Goal: Information Seeking & Learning: Learn about a topic

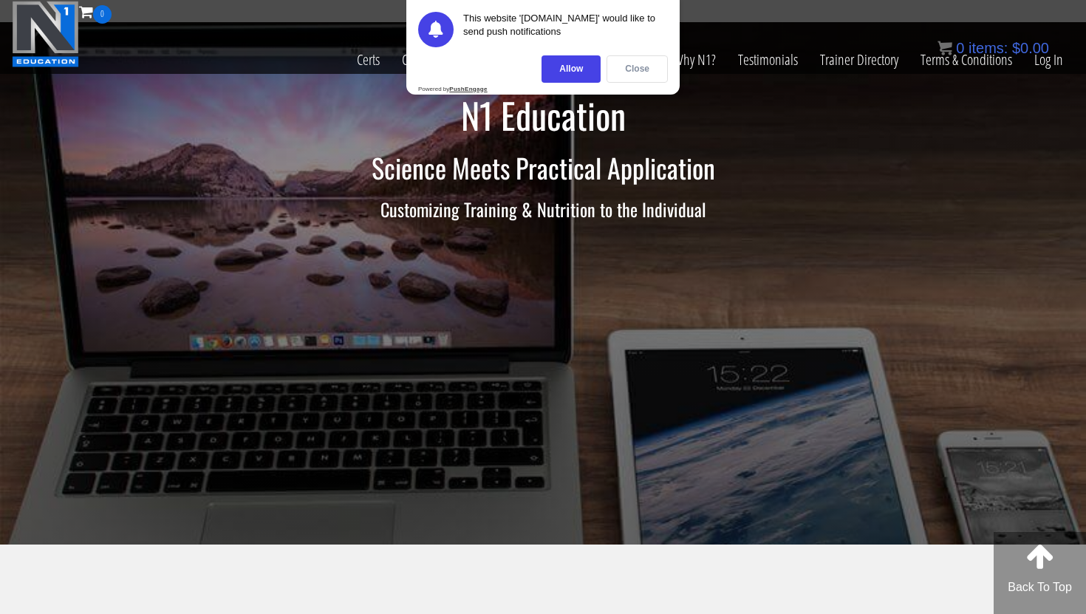
click at [625, 64] on div "Close" at bounding box center [637, 68] width 61 height 27
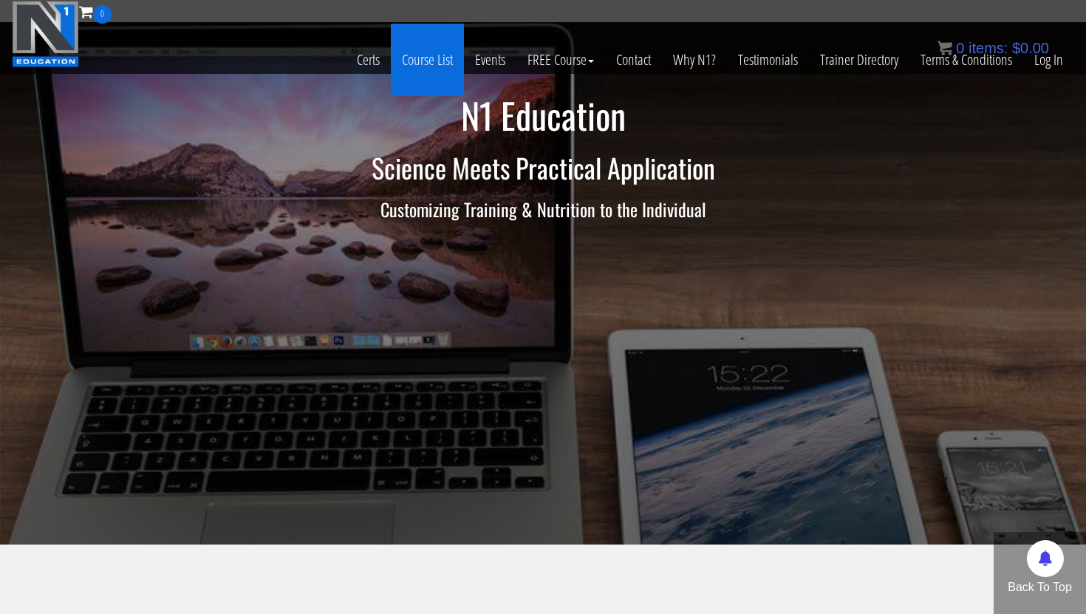
click at [431, 61] on link "Course List" at bounding box center [427, 60] width 73 height 72
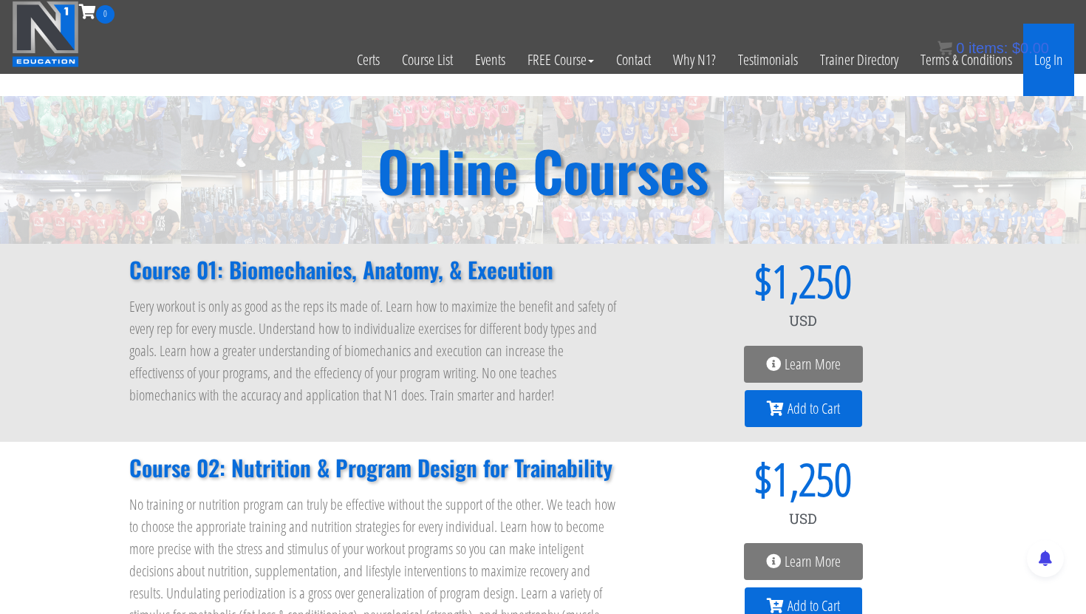
click at [1050, 61] on link "Log In" at bounding box center [1048, 60] width 51 height 72
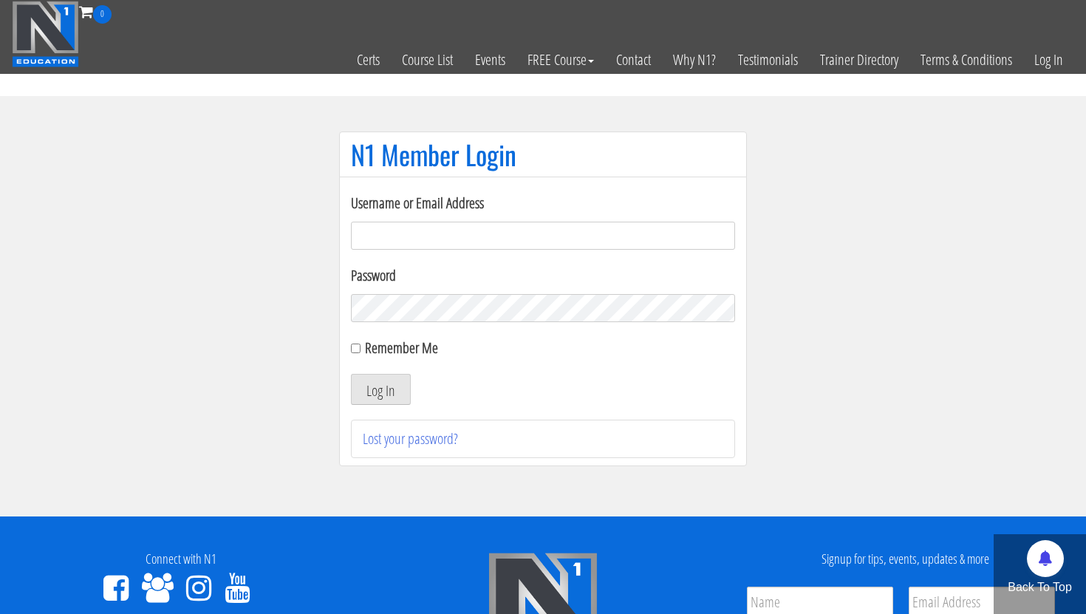
click at [527, 243] on input "Username or Email Address" at bounding box center [543, 236] width 384 height 28
type input "[EMAIL_ADDRESS][DOMAIN_NAME]"
click at [388, 393] on button "Log In" at bounding box center [381, 389] width 60 height 31
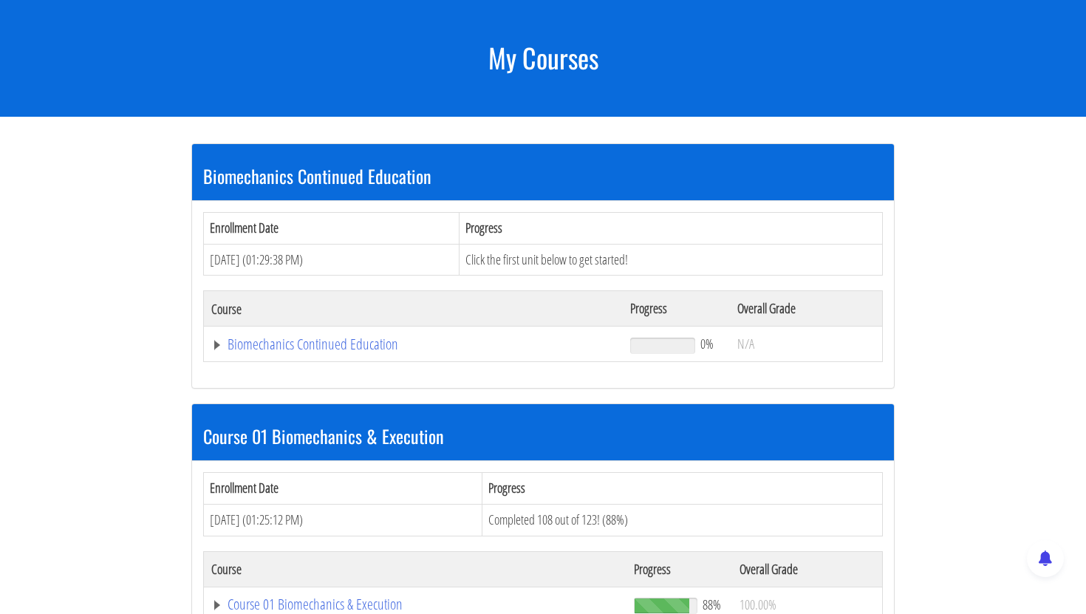
scroll to position [202, 0]
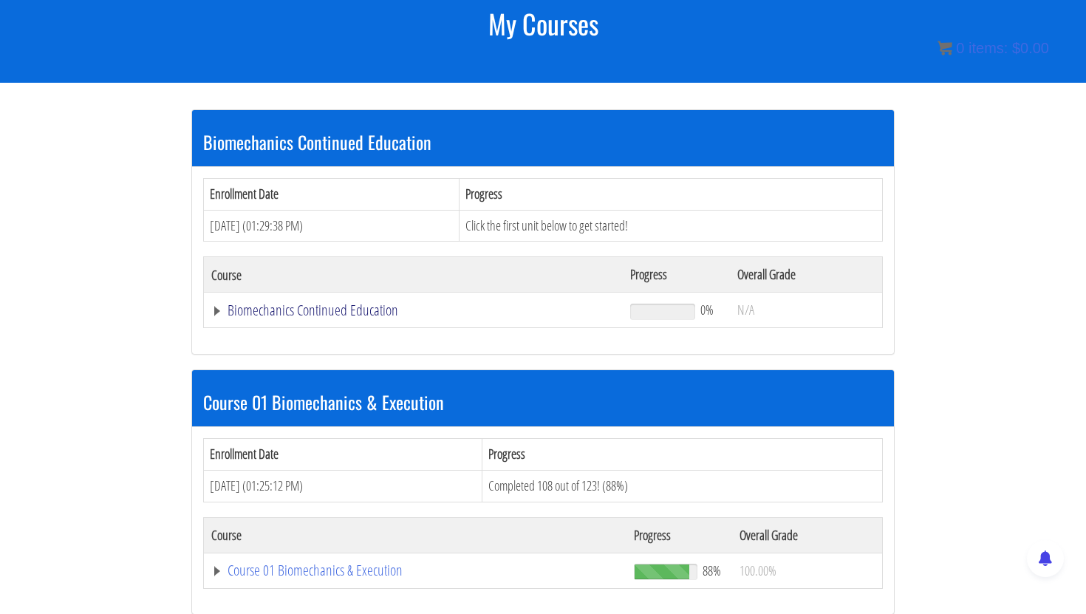
click at [333, 314] on link "Biomechanics Continued Education" at bounding box center [413, 310] width 404 height 15
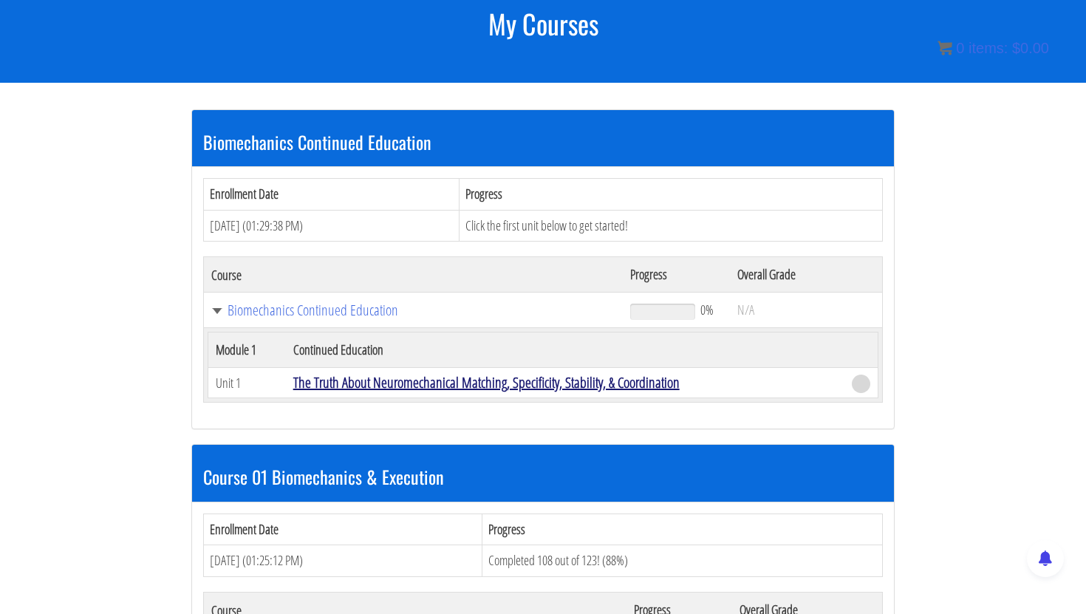
click at [374, 381] on link "The Truth About Neuromechanical Matching, Specificity, Stability, & Coordination" at bounding box center [486, 382] width 386 height 20
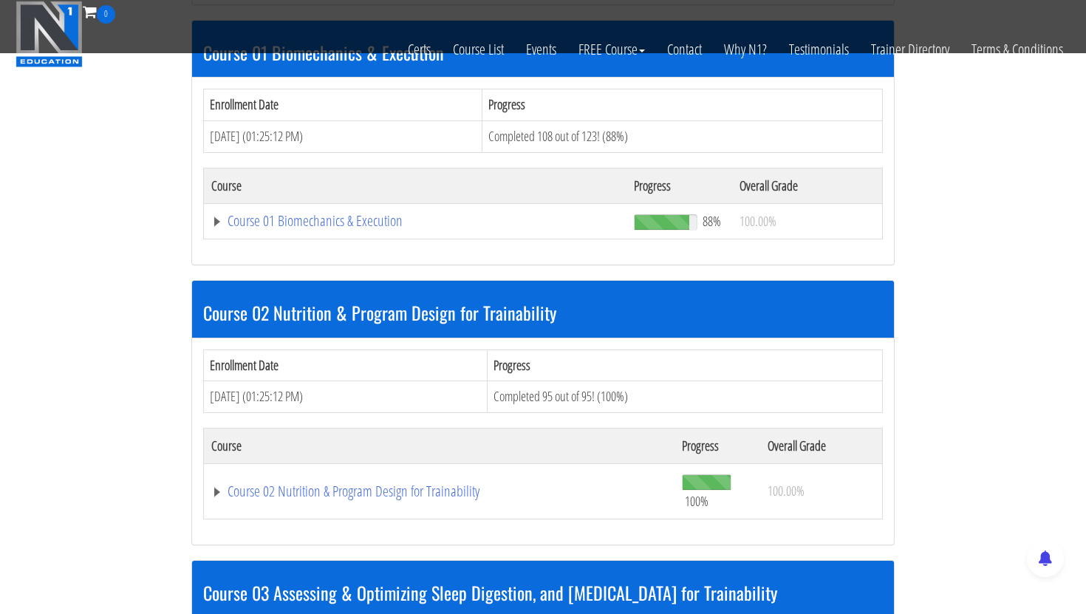
scroll to position [440, 0]
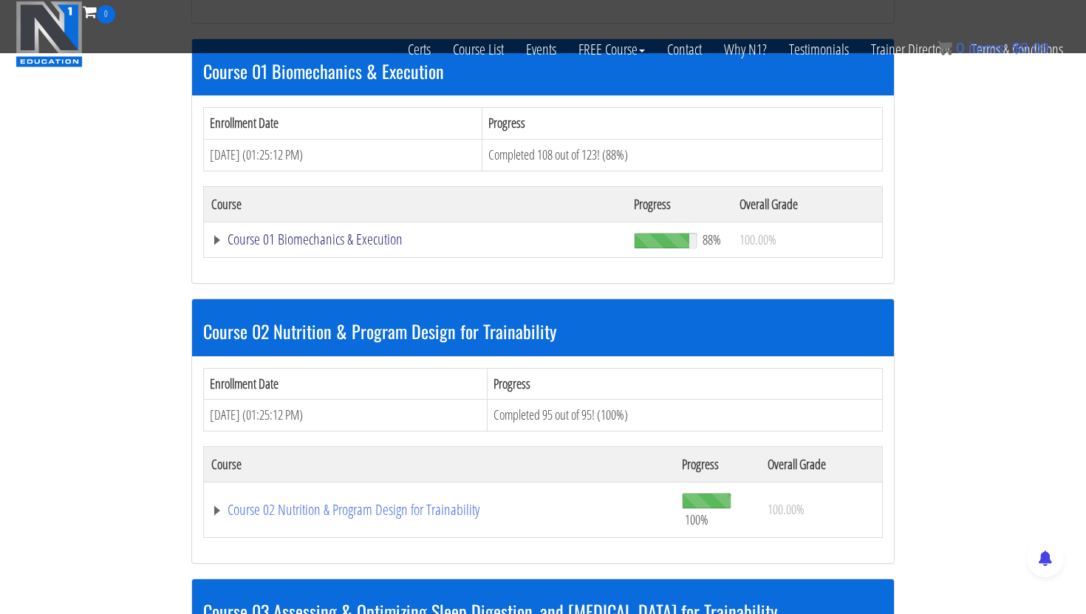
click at [372, 243] on link "Course 01 Biomechanics & Execution" at bounding box center [415, 239] width 408 height 15
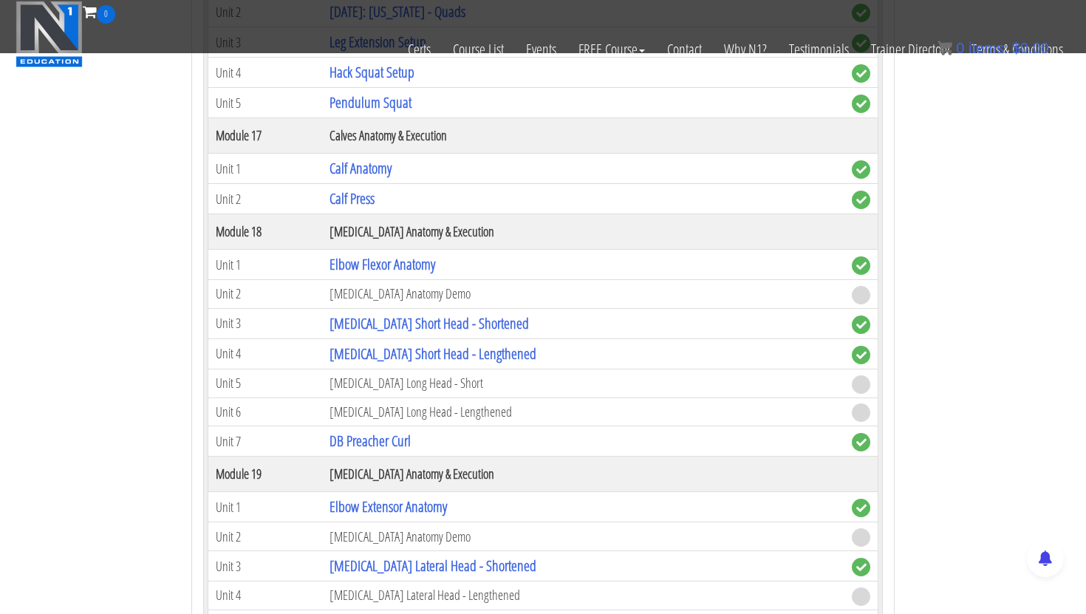
scroll to position [4378, 0]
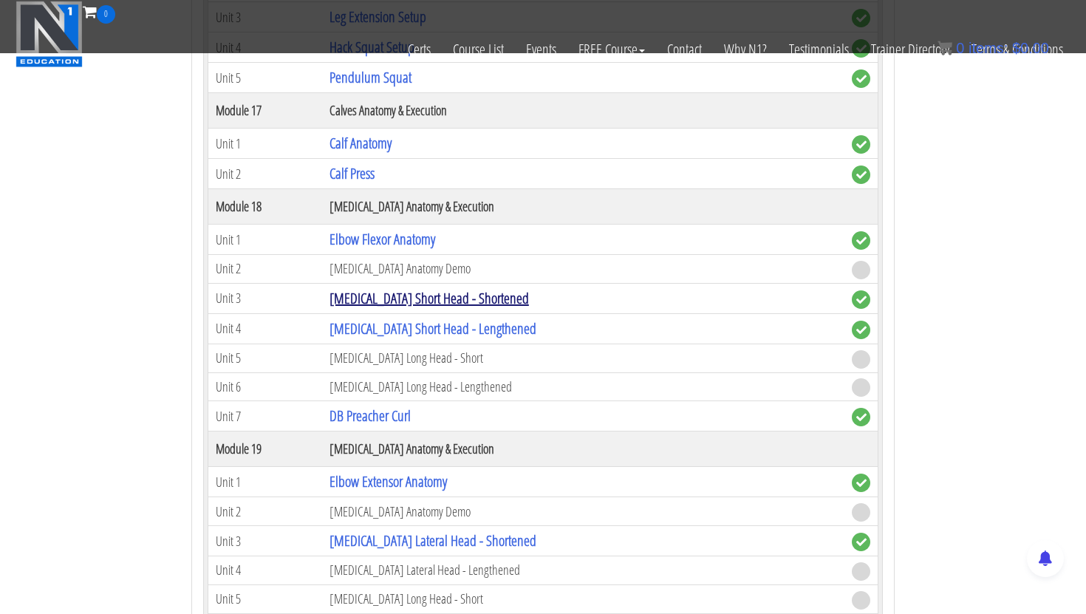
click at [387, 304] on link "[MEDICAL_DATA] Short Head - Shortened" at bounding box center [429, 298] width 199 height 20
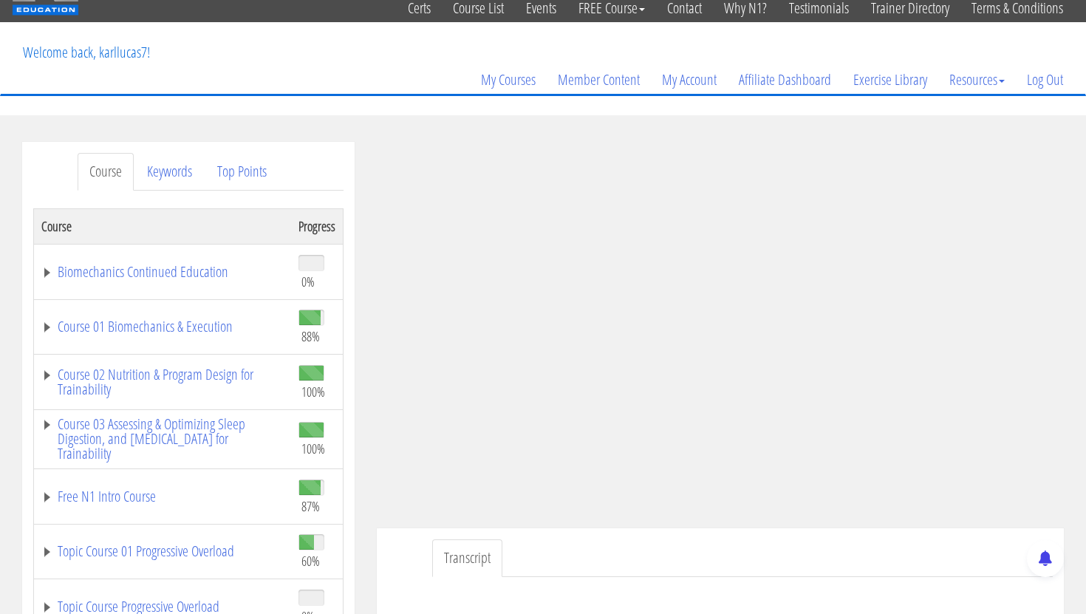
scroll to position [106, 0]
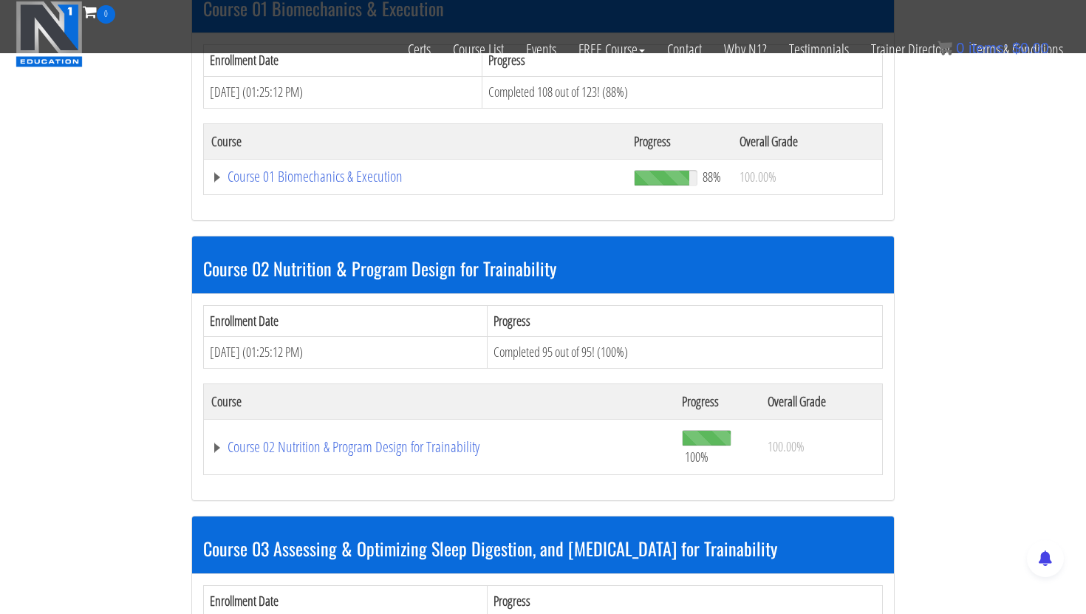
scroll to position [440, 0]
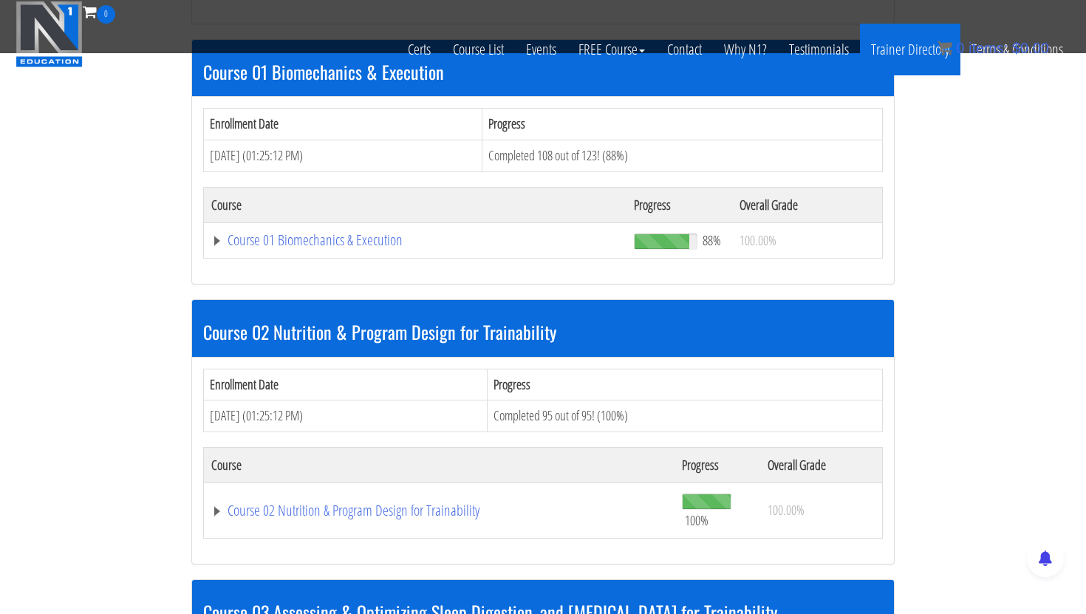
click at [914, 45] on link "Trainer Directory" at bounding box center [910, 50] width 100 height 52
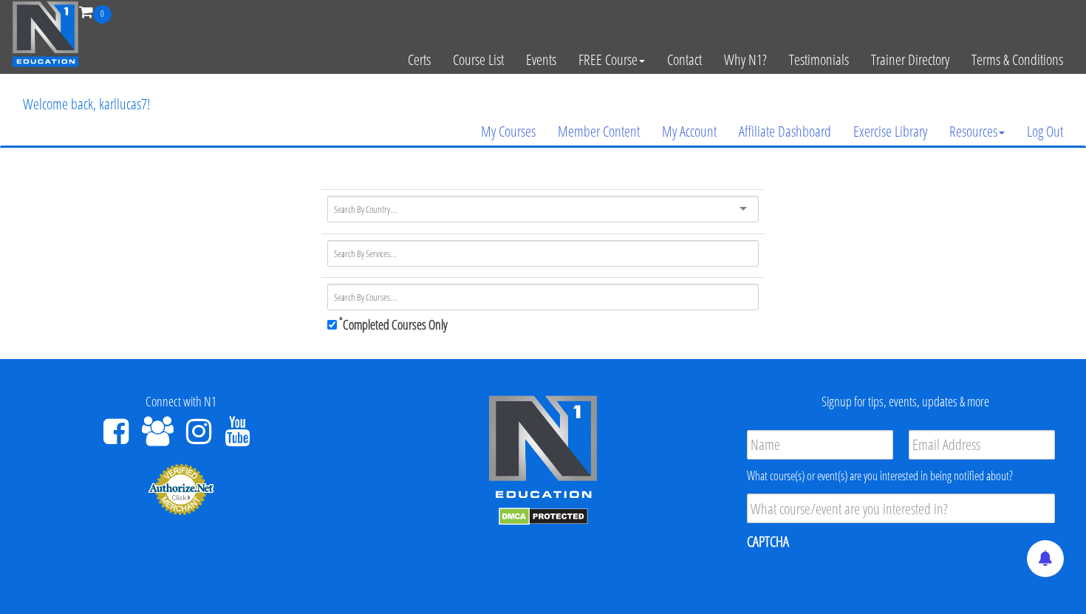
click at [369, 211] on input "select-one" at bounding box center [366, 208] width 65 height 13
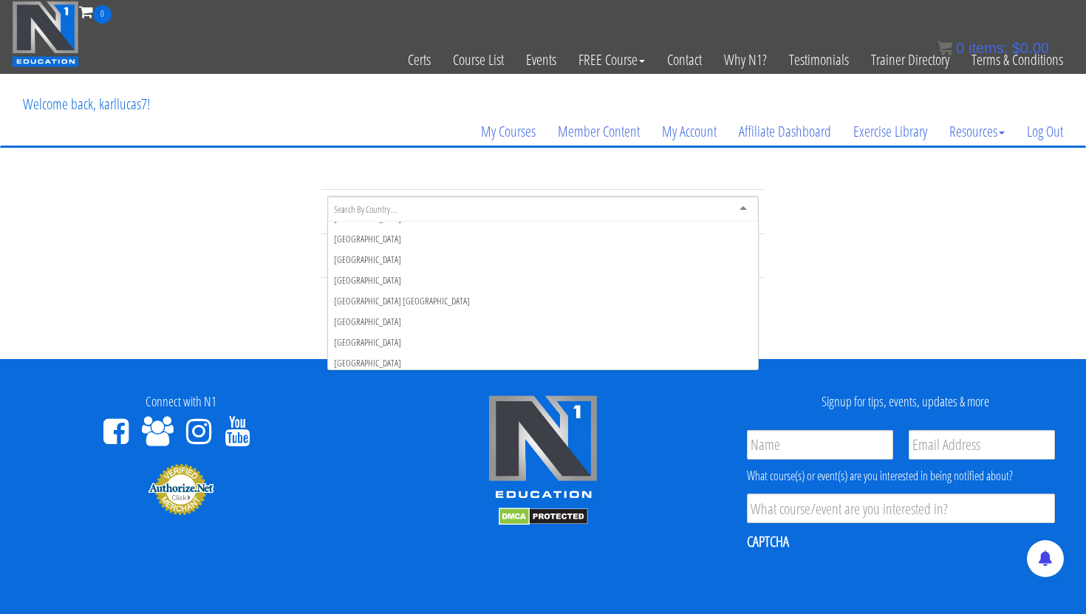
scroll to position [4812, 0]
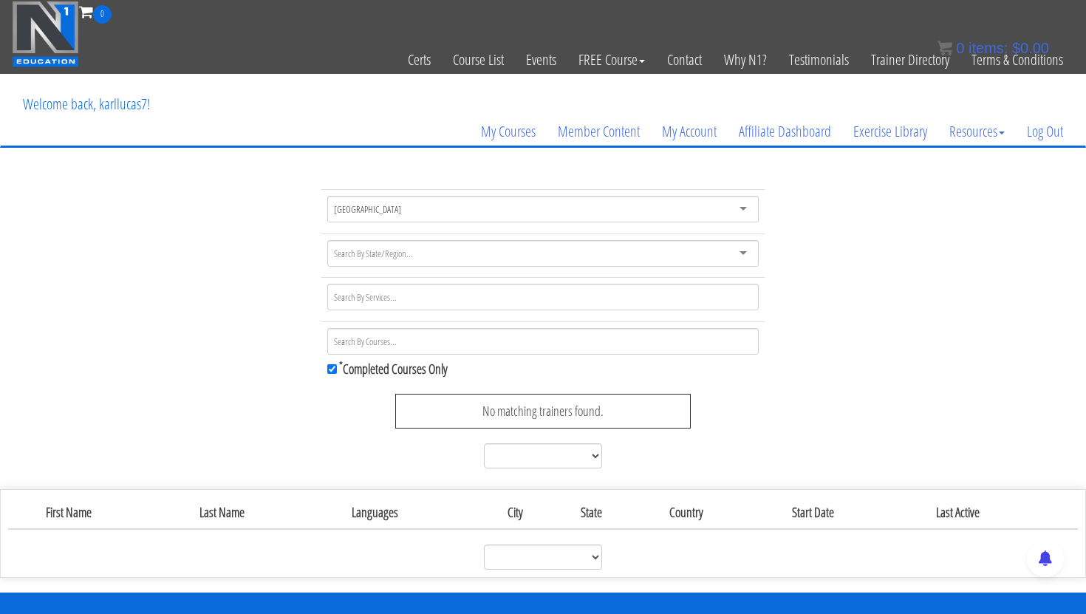
click at [410, 256] on input "select-one" at bounding box center [374, 253] width 81 height 13
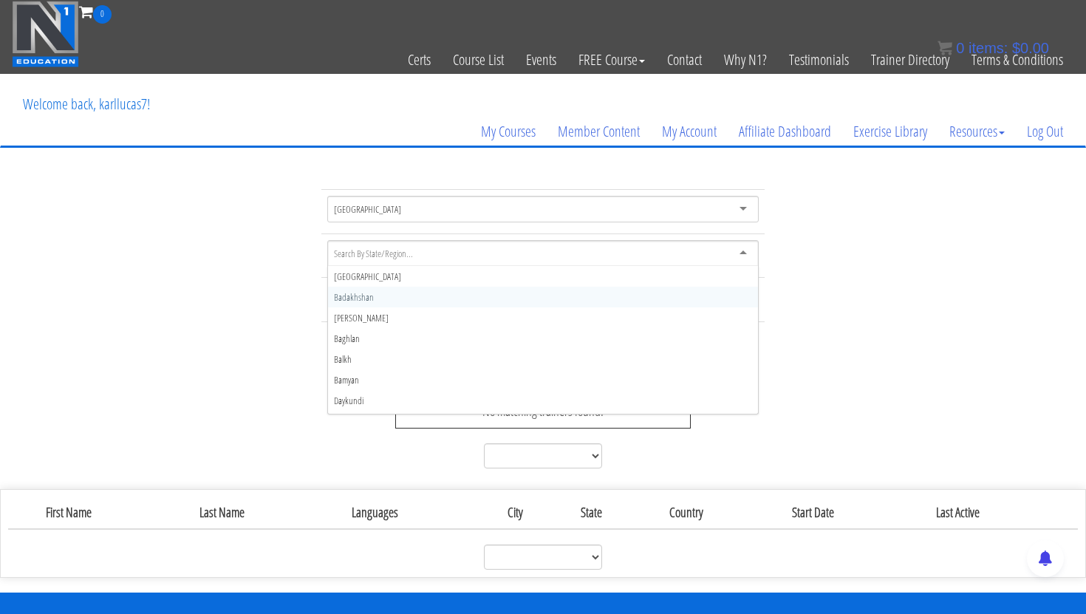
click at [269, 282] on div "United Kingdom United Kingdom Afghanistan Åland Islands Albania Algeria America…" at bounding box center [543, 331] width 1086 height 285
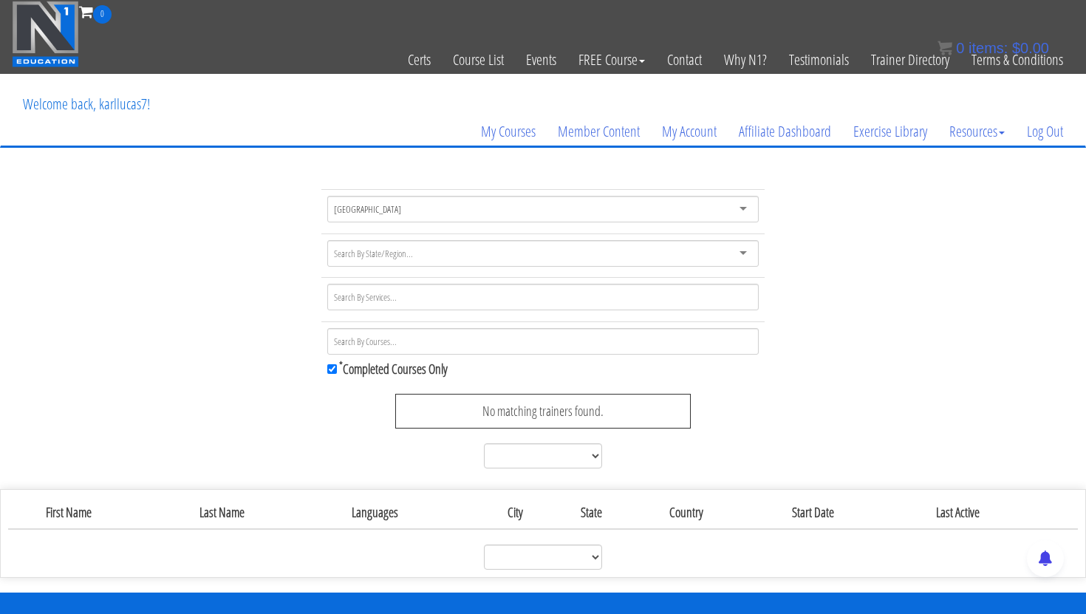
click at [355, 296] on input "select-multiple" at bounding box center [367, 296] width 66 height 13
click at [281, 327] on div "United Kingdom United Kingdom Afghanistan Åland Islands Albania Algeria America…" at bounding box center [543, 331] width 1086 height 285
click at [364, 346] on input "select-multiple" at bounding box center [366, 341] width 65 height 13
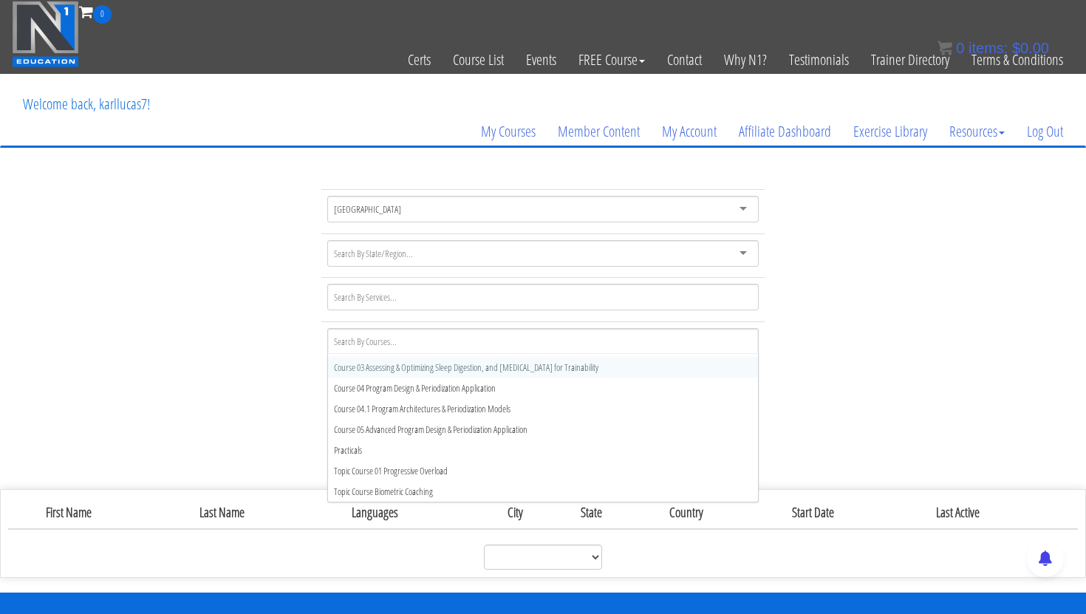
scroll to position [37, 0]
click at [228, 403] on div "United Kingdom United Kingdom Afghanistan Åland Islands Albania Algeria America…" at bounding box center [543, 331] width 1086 height 285
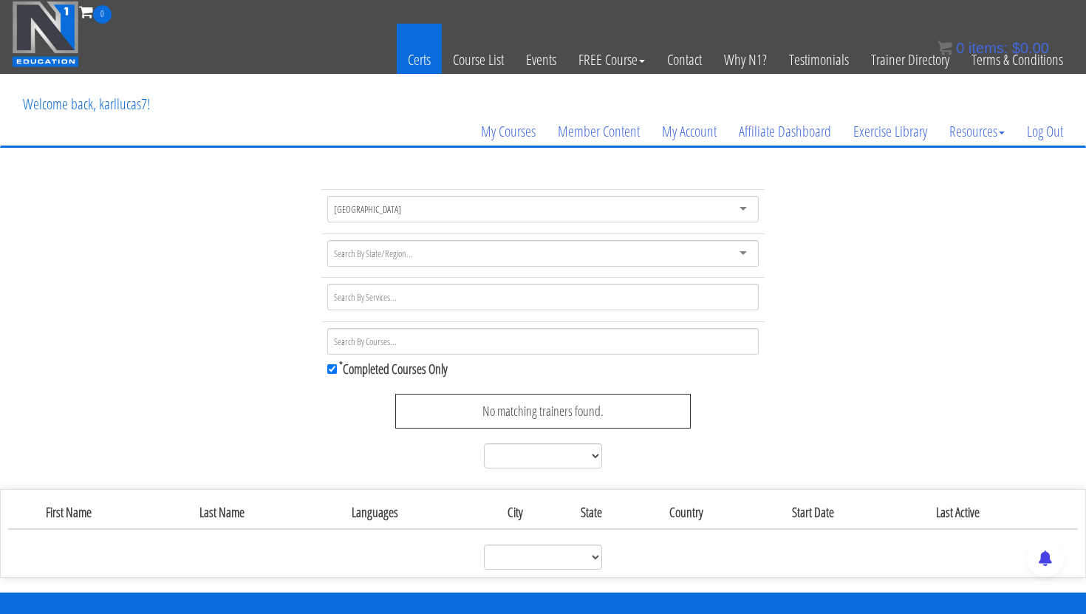
click at [422, 52] on link "Certs" at bounding box center [419, 60] width 45 height 72
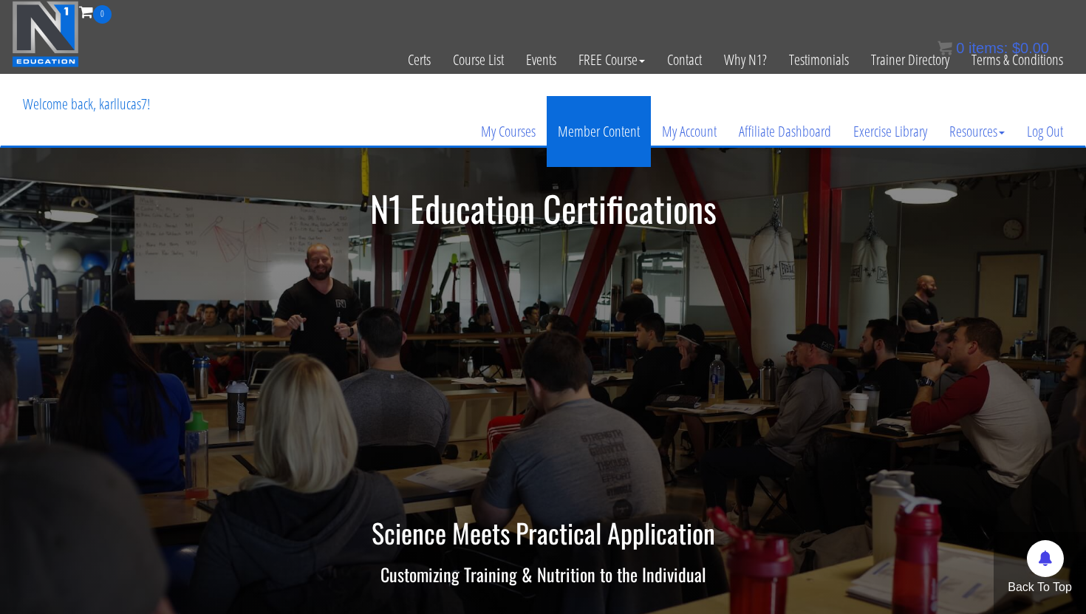
click at [590, 135] on link "Member Content" at bounding box center [599, 131] width 104 height 71
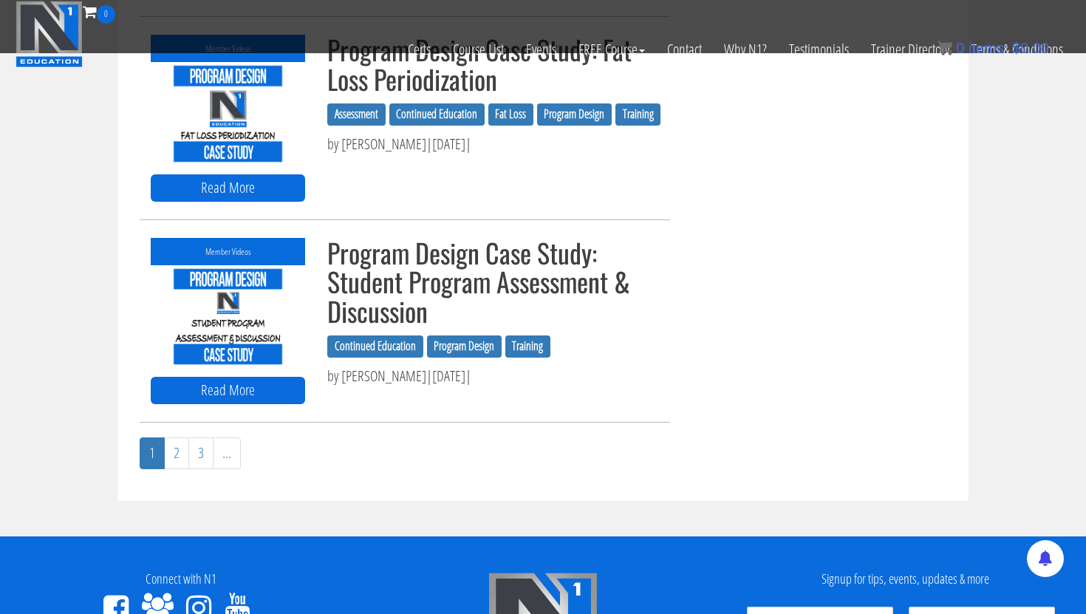
scroll to position [1494, 0]
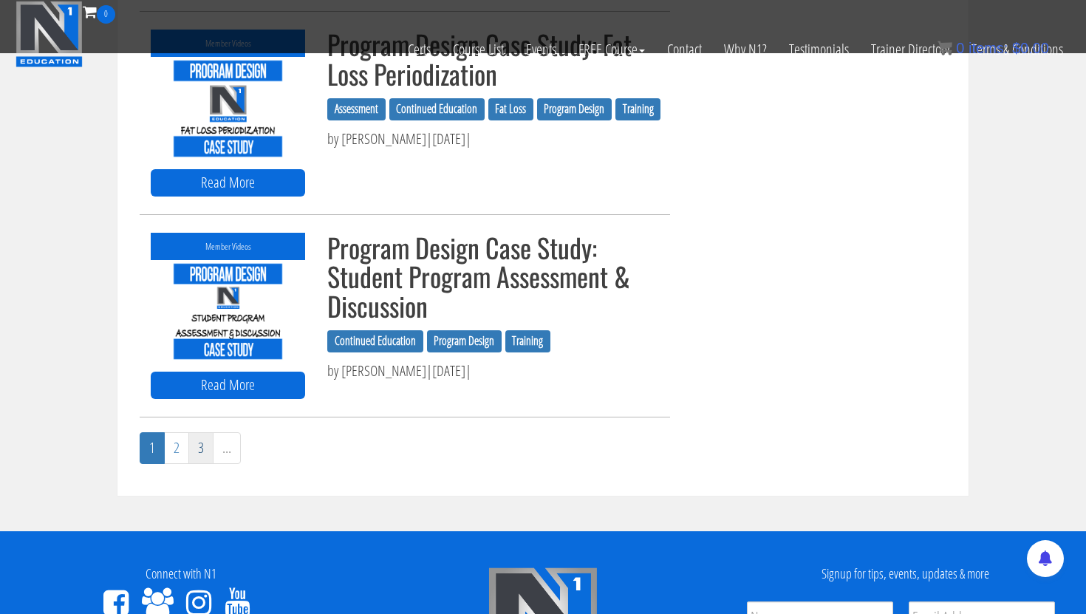
click at [202, 448] on link "3" at bounding box center [200, 448] width 25 height 32
